Goal: Task Accomplishment & Management: Manage account settings

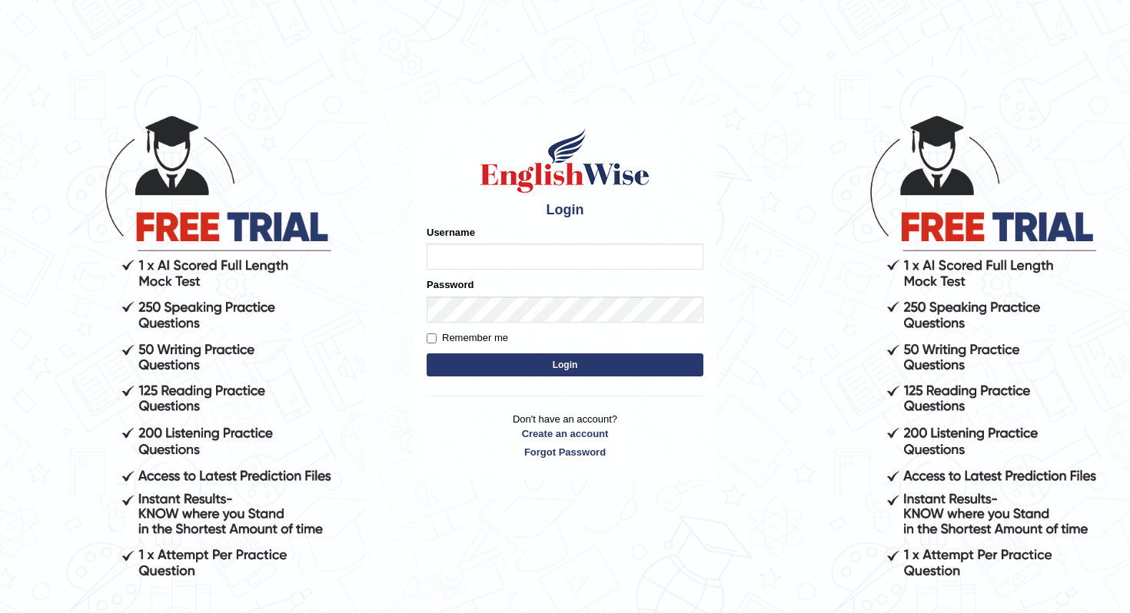
click at [526, 265] on input "Username" at bounding box center [565, 257] width 277 height 26
type input "AsmitaCodewing"
click at [522, 365] on button "Login" at bounding box center [565, 365] width 277 height 23
click at [454, 324] on form "Please fix the following errors: Username AsmitaCodewing Password Remember me L…" at bounding box center [565, 302] width 277 height 154
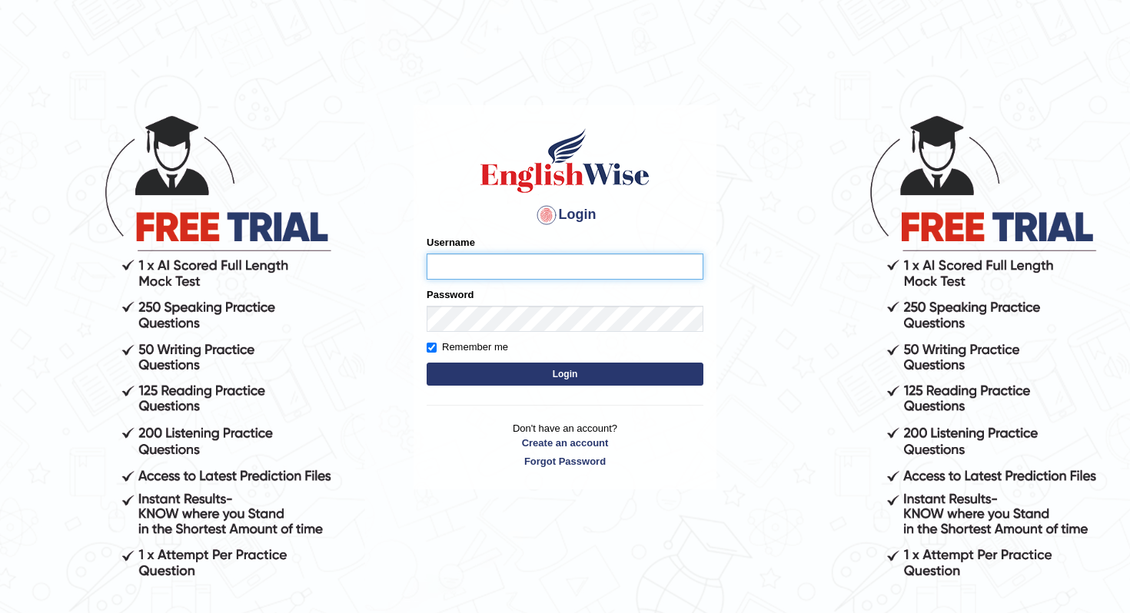
type input "AsmitaCodewing"
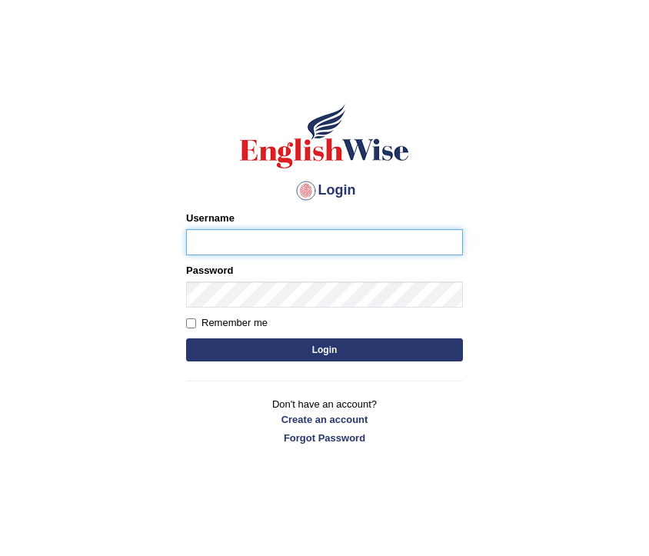
type input "AsmitaCodewing"
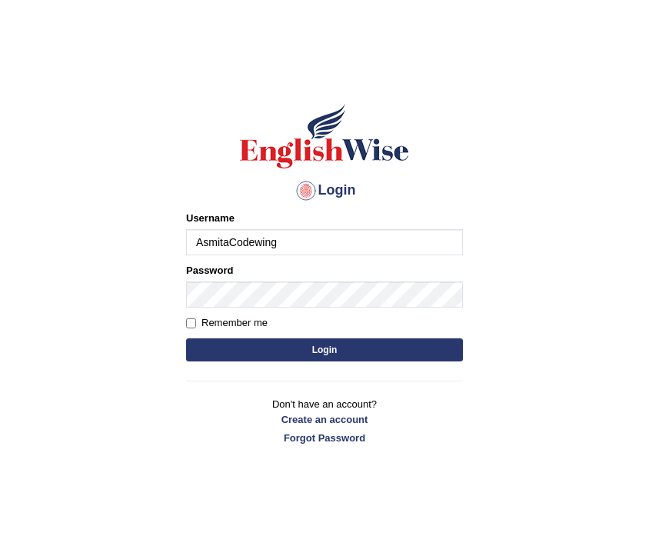
click at [316, 355] on button "Login" at bounding box center [324, 349] width 277 height 23
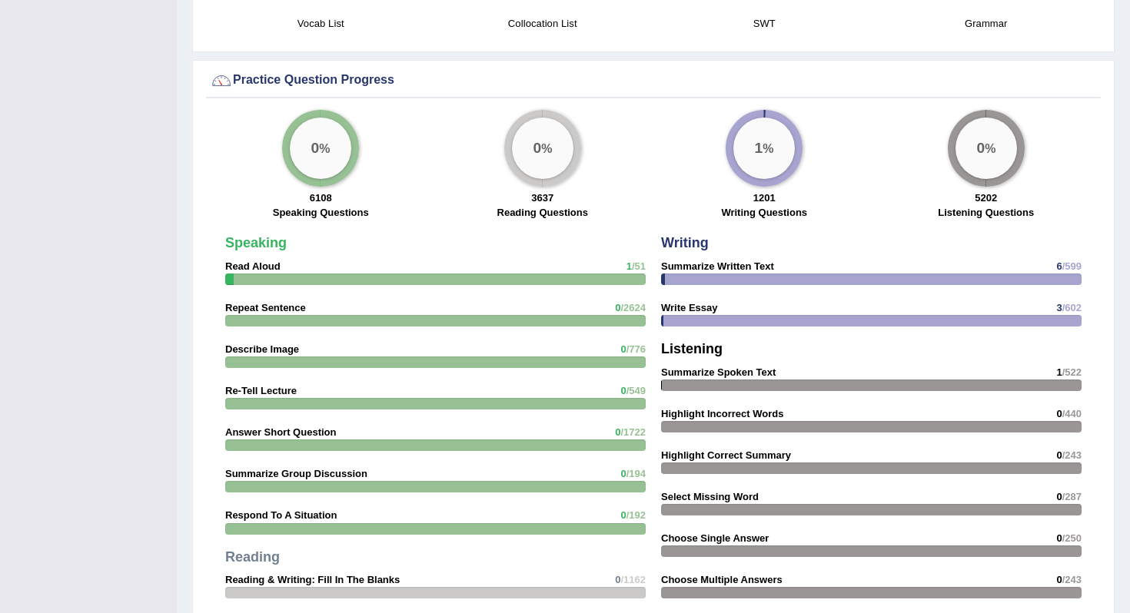
scroll to position [1132, 0]
